Goal: Information Seeking & Learning: Learn about a topic

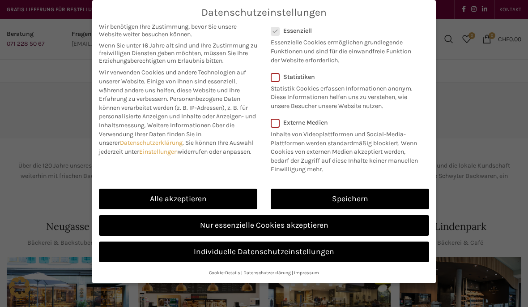
click at [202, 193] on link "Alle akzeptieren" at bounding box center [178, 199] width 159 height 21
checkbox input "true"
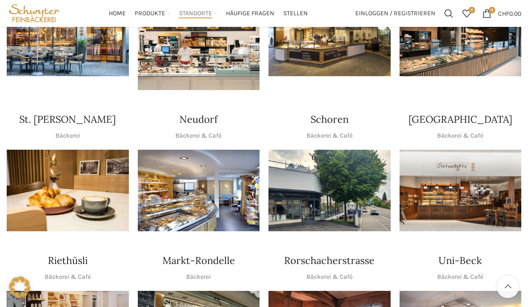
scroll to position [261, 0]
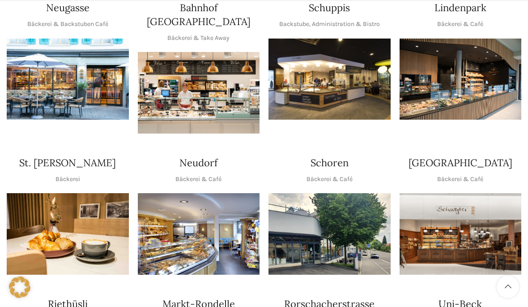
scroll to position [221, 0]
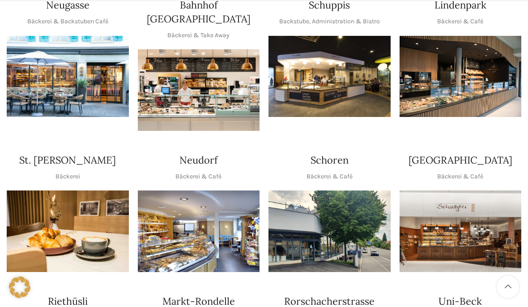
click at [335, 153] on h4 "Schoren" at bounding box center [330, 160] width 38 height 14
click at [319, 172] on p "Bäckerei & Café" at bounding box center [330, 177] width 46 height 10
click at [314, 224] on img "1 / 1" at bounding box center [330, 231] width 122 height 82
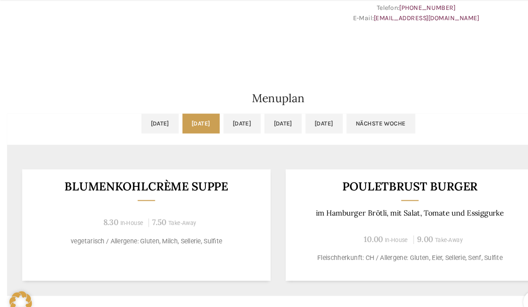
scroll to position [392, 0]
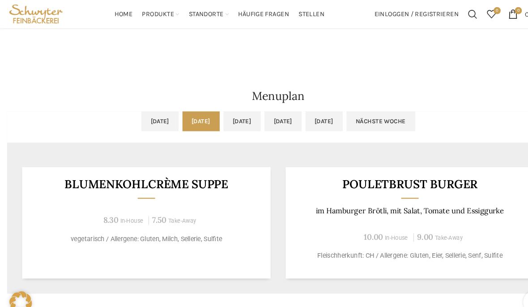
click at [227, 119] on link "Mi, 15.10.2025" at bounding box center [229, 115] width 35 height 19
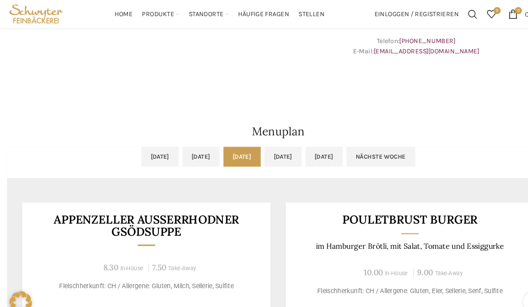
scroll to position [355, 0]
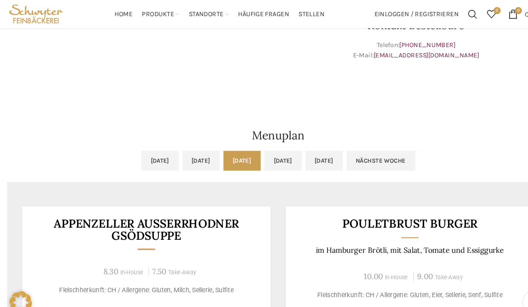
click at [287, 145] on link "Do, 16.10.2025" at bounding box center [268, 152] width 35 height 19
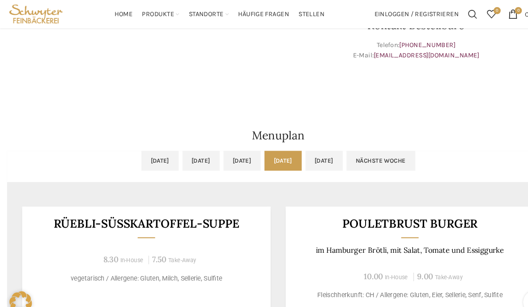
click at [239, 128] on h2 "Menuplan" at bounding box center [264, 128] width 515 height 11
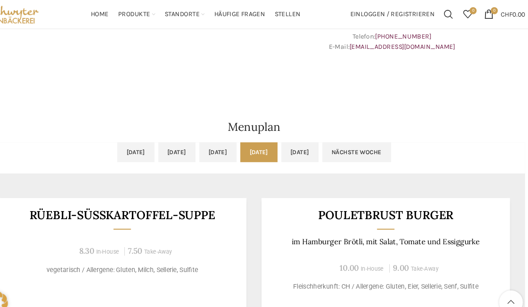
scroll to position [364, 0]
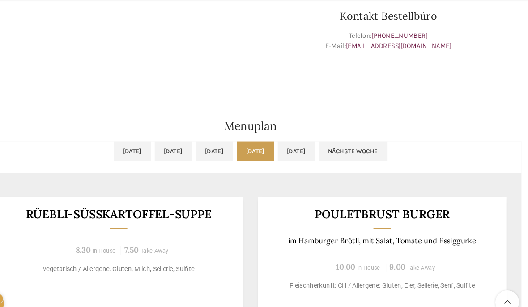
click at [326, 134] on link "Fr, 17.10.2025" at bounding box center [307, 143] width 35 height 19
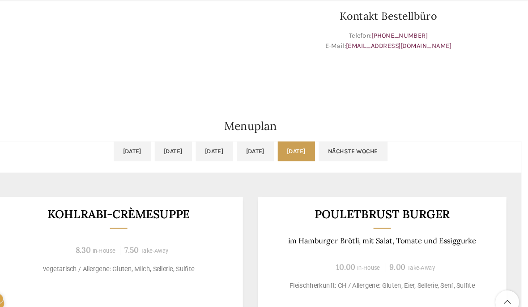
click at [251, 137] on link "Do, 16.10.2025" at bounding box center [268, 143] width 35 height 19
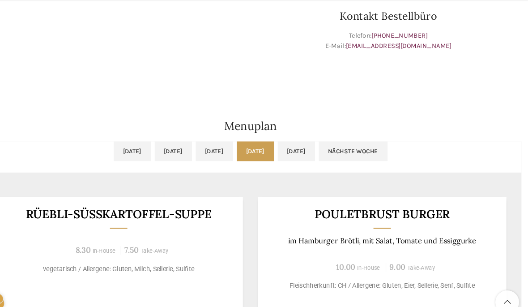
click at [134, 140] on link "Mo, 13.10.2025" at bounding box center [151, 143] width 35 height 19
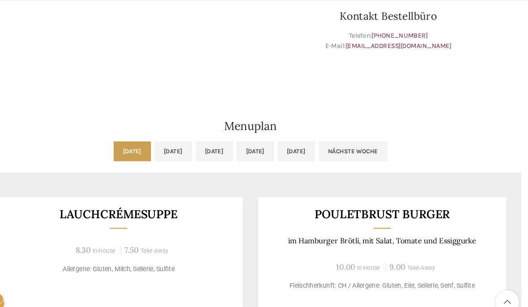
click at [173, 134] on link "Di, 14.10.2025" at bounding box center [190, 143] width 35 height 19
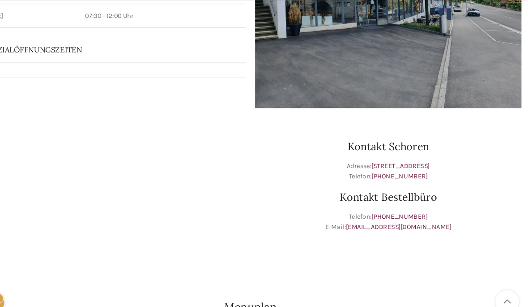
scroll to position [193, 0]
click at [495, 218] on div "Kontakt Schoren Adresse: Schorenstrasse 42, 9000 St. Gallen Telefon: +41 71 278…" at bounding box center [395, 178] width 262 height 143
click at [489, 225] on div "Kontakt Schoren Adresse: Schorenstrasse 42, 9000 St. Gallen Telefon: +41 71 278…" at bounding box center [395, 178] width 262 height 143
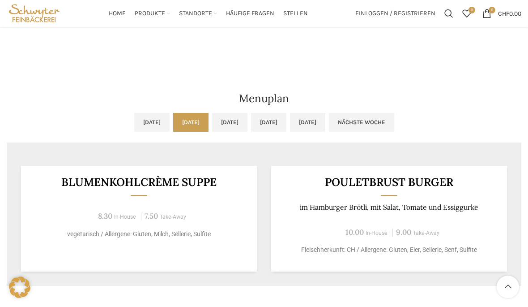
scroll to position [378, 0]
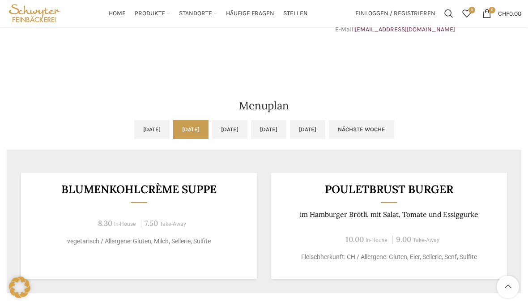
click at [226, 133] on link "Mi, 15.10.2025" at bounding box center [229, 129] width 35 height 19
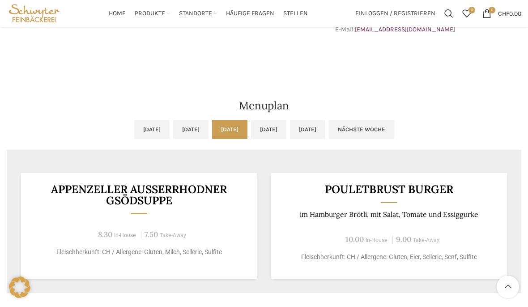
scroll to position [379, 0]
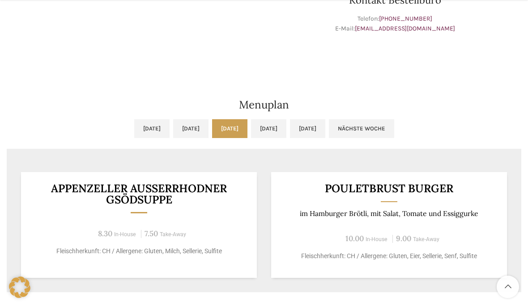
click at [132, 201] on h3 "Appenzeller Ausserrhodner Gsödsuppe" at bounding box center [139, 194] width 214 height 22
click at [132, 198] on h3 "Appenzeller Ausserrhodner Gsödsuppe" at bounding box center [139, 194] width 214 height 22
click at [133, 200] on h3 "Appenzeller Ausserrhodner Gsödsuppe" at bounding box center [139, 194] width 214 height 22
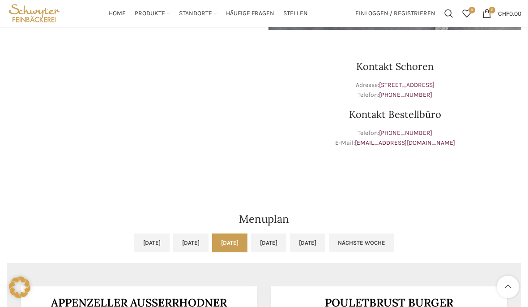
scroll to position [263, 0]
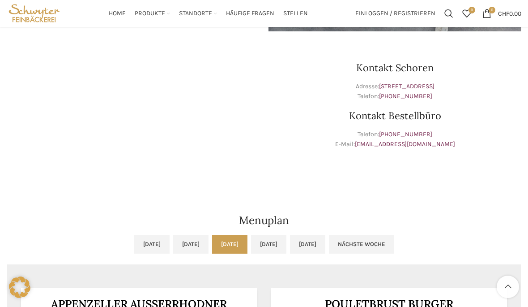
click at [515, 283] on link "Scroll to top button" at bounding box center [508, 286] width 22 height 22
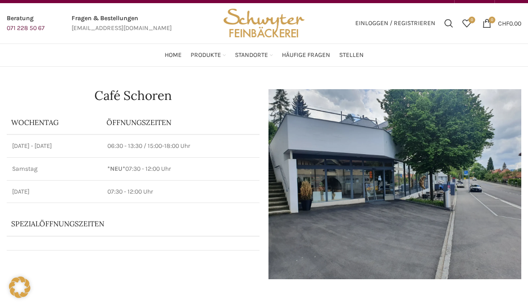
scroll to position [0, 0]
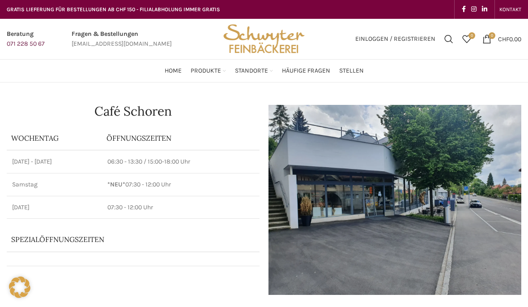
click at [23, 287] on icon at bounding box center [19, 286] width 21 height 21
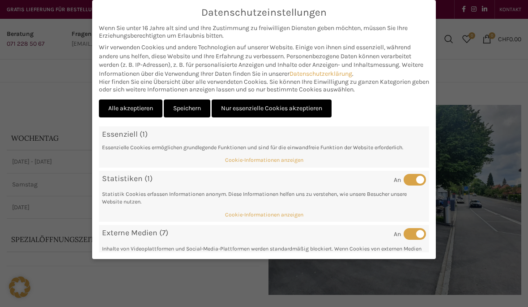
click at [28, 287] on div "Datenschutzeinstellungen Wir benötigen Ihre Zustimmung, bevor Sie unsere Websit…" at bounding box center [264, 153] width 528 height 307
click at [131, 111] on link "Alle akzeptieren" at bounding box center [131, 108] width 64 height 18
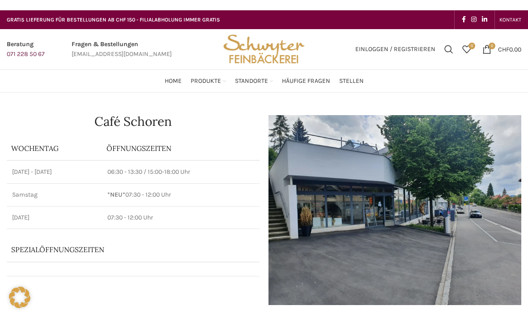
scroll to position [0, 0]
